Goal: Transaction & Acquisition: Obtain resource

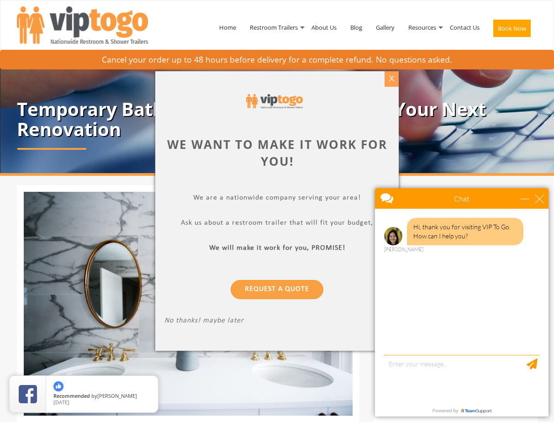
click at [394, 78] on div "X" at bounding box center [392, 79] width 14 height 16
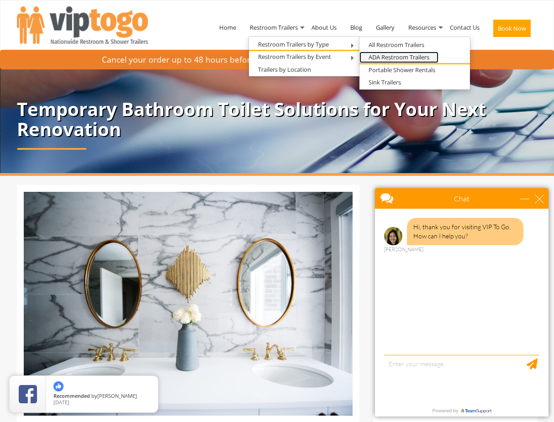
click at [404, 56] on link "ADA Restroom Trailers" at bounding box center [399, 57] width 79 height 11
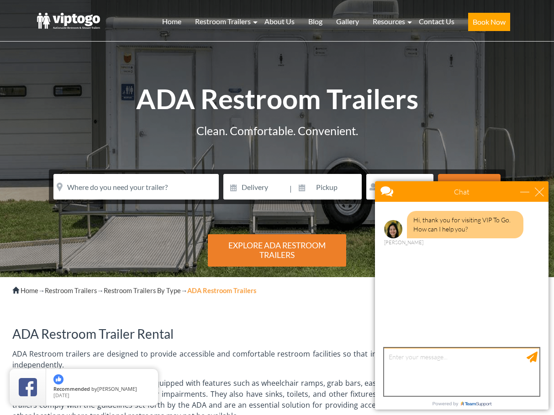
click at [408, 351] on textarea "type your message" at bounding box center [461, 372] width 155 height 48
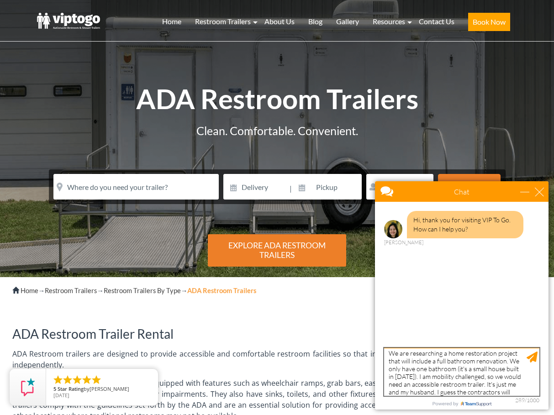
scroll to position [11, 0]
type textarea "We are researching a home restoration project that will include a full bathroom…"
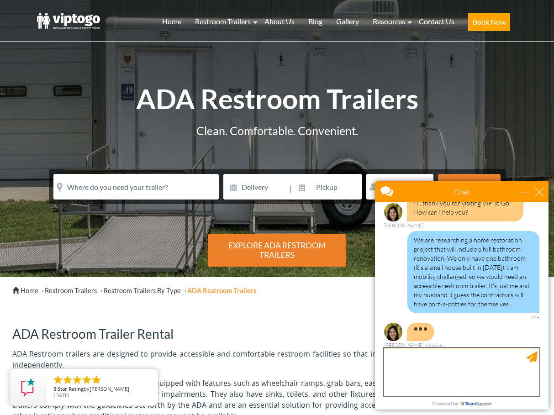
scroll to position [15, 0]
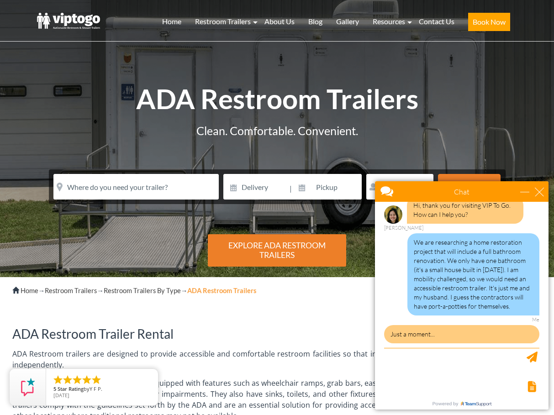
click at [265, 254] on div "Explore ADA Restroom Trailers" at bounding box center [277, 250] width 138 height 32
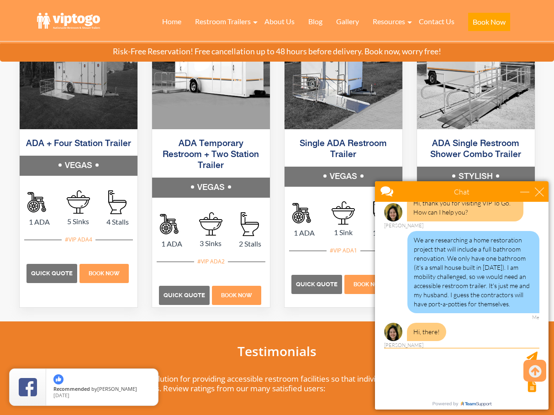
scroll to position [45, 0]
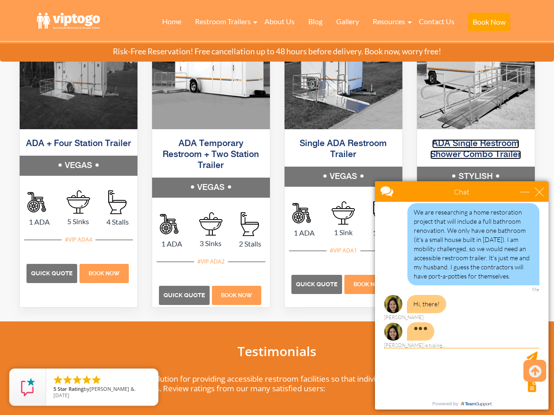
click at [468, 145] on link "ADA Single Restroom Shower Combo Trailer" at bounding box center [475, 149] width 91 height 20
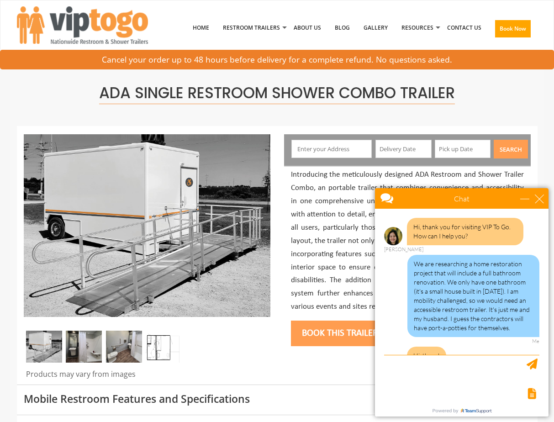
scroll to position [56, 0]
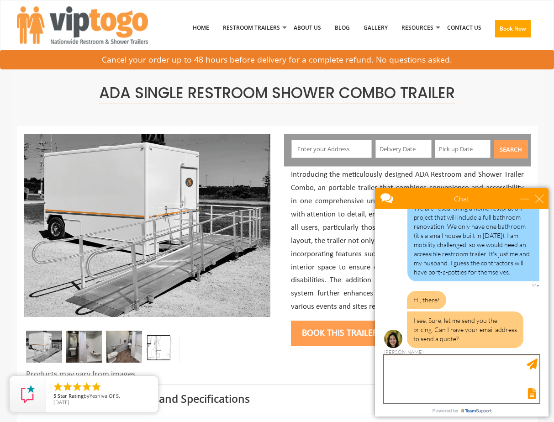
click at [465, 370] on textarea "type your message" at bounding box center [461, 379] width 155 height 48
type textarea "[EMAIL_ADDRESS][DOMAIN_NAME]"
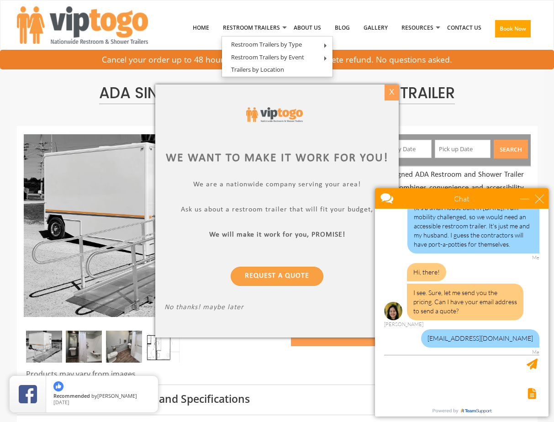
click at [394, 97] on div "X" at bounding box center [392, 93] width 14 height 16
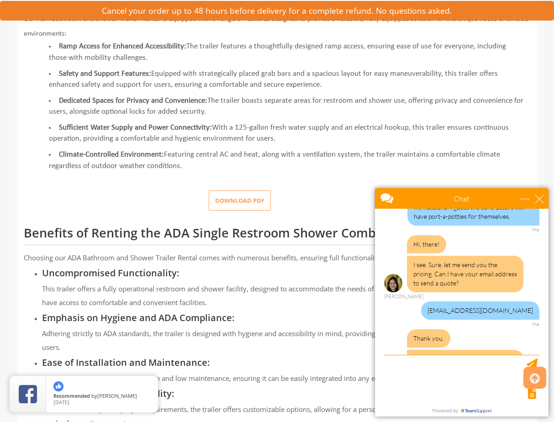
scroll to position [150, 0]
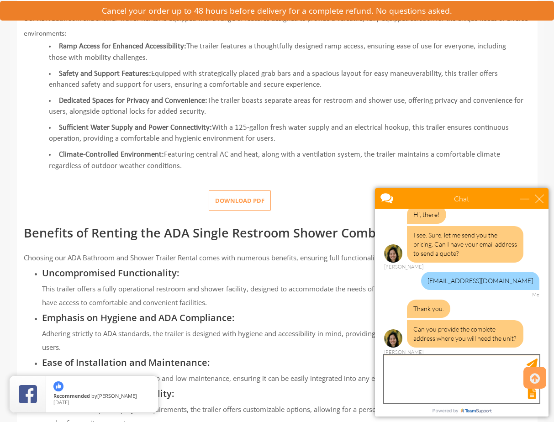
click at [419, 359] on textarea "type your message" at bounding box center [461, 379] width 155 height 48
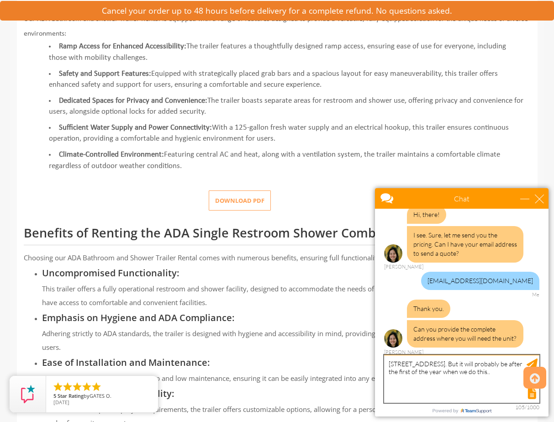
type textarea "[STREET_ADDRESS]. But it will probably be after the first of the year when we d…"
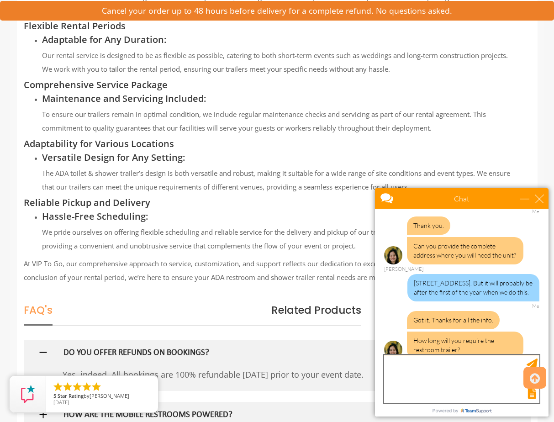
scroll to position [254, 0]
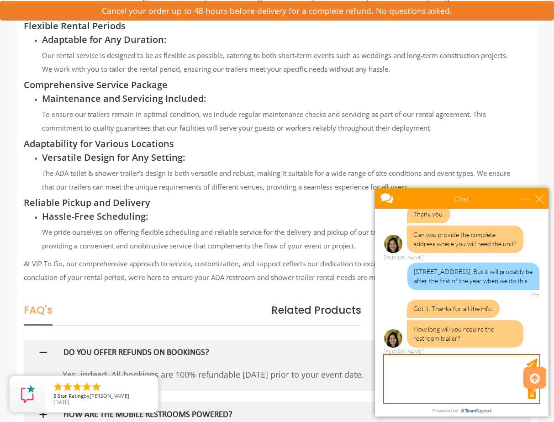
click at [425, 374] on textarea "type your message" at bounding box center [461, 379] width 155 height 48
type textarea "probably three or four weeks. sorry."
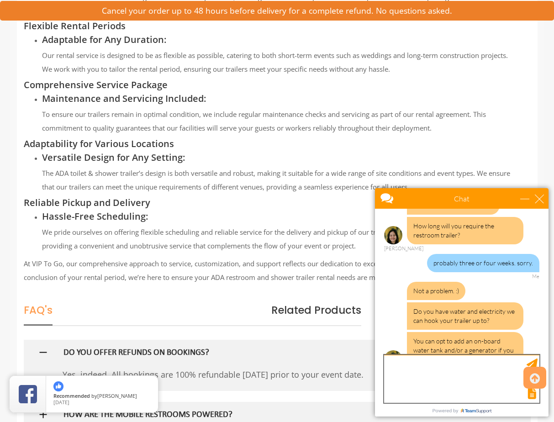
scroll to position [378, 0]
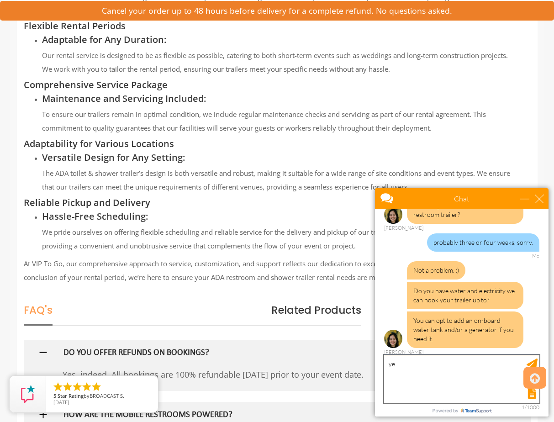
type textarea "yes"
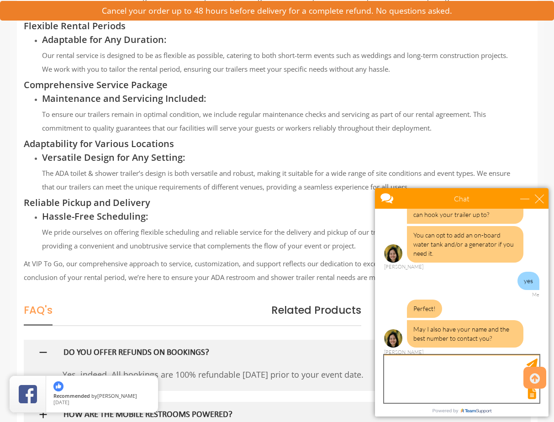
scroll to position [463, 0]
type textarea "[PERSON_NAME]. [PHONE_NUMBER]"
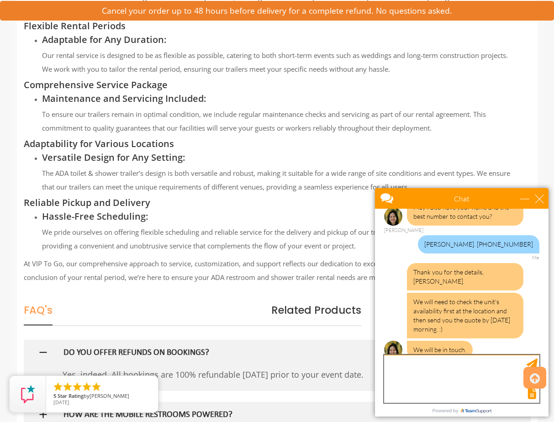
scroll to position [588, 0]
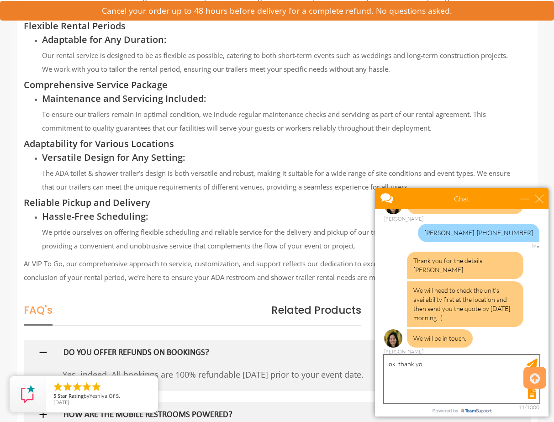
type textarea "ok. thank you"
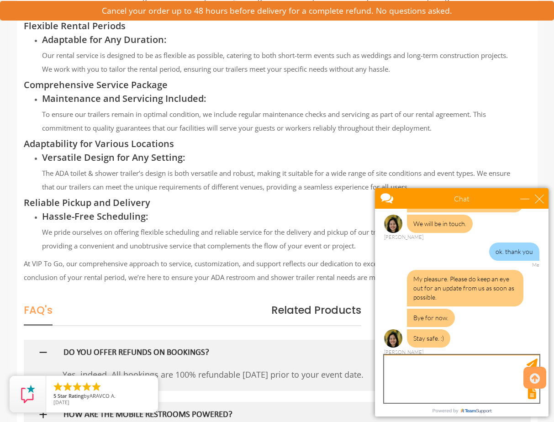
scroll to position [702, 0]
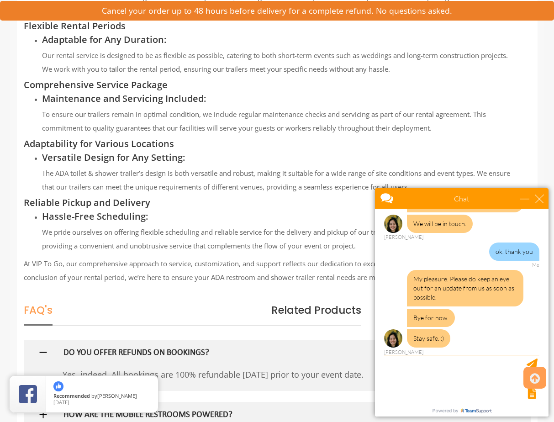
click at [271, 149] on h3 "Adaptability for Various Locations" at bounding box center [284, 144] width 521 height 10
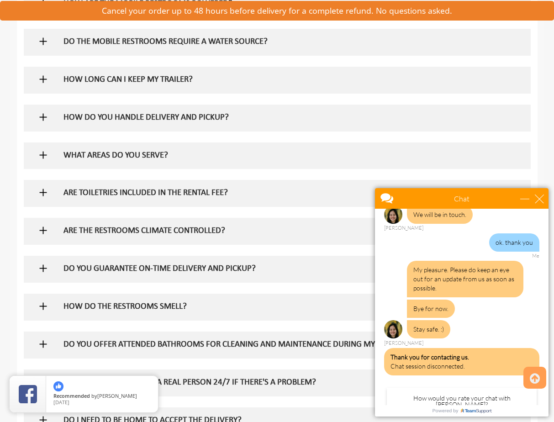
scroll to position [782, 0]
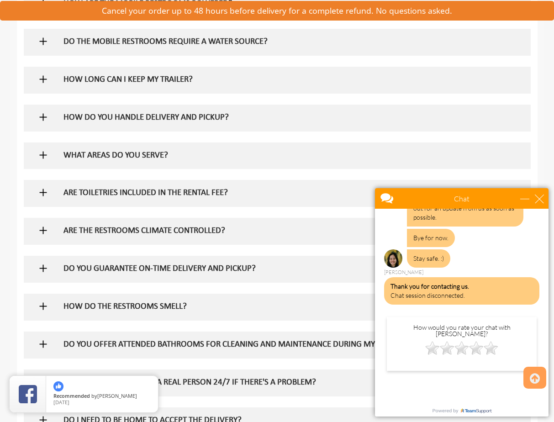
click at [237, 85] on h5 "HOW LONG CAN I KEEP MY TRAILER?" at bounding box center [263, 80] width 398 height 10
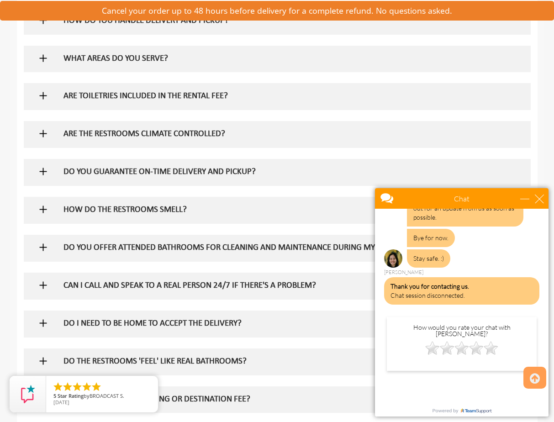
scroll to position [2011, 0]
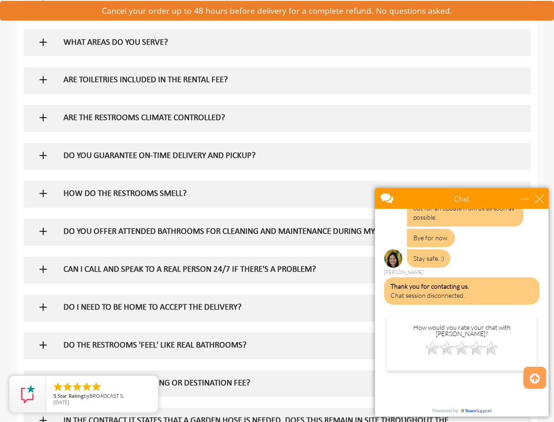
click at [208, 56] on div "WHAT AREAS DO YOU SERVE?" at bounding box center [262, 43] width 411 height 27
click at [208, 48] on h5 "WHAT AREAS DO YOU SERVE?" at bounding box center [263, 43] width 398 height 10
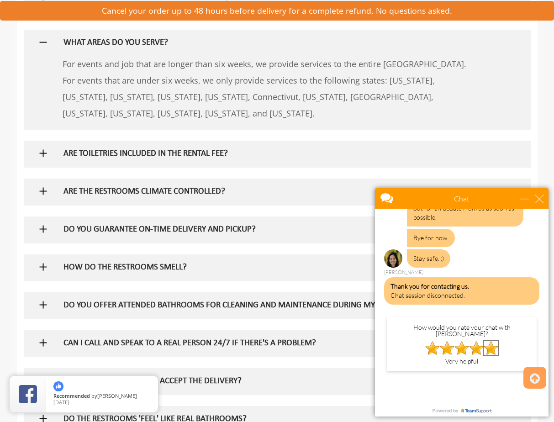
click at [493, 343] on img at bounding box center [491, 348] width 15 height 15
